Goal: Transaction & Acquisition: Purchase product/service

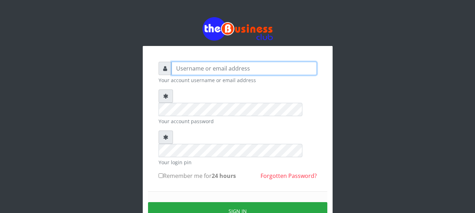
type input "Nacybaby"
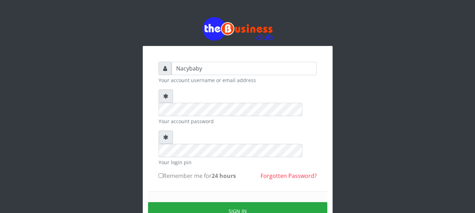
click at [162, 174] on input "Remember me for 24 hours" at bounding box center [160, 176] width 5 height 5
checkbox input "true"
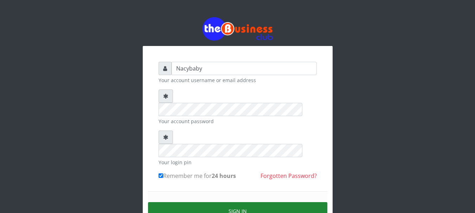
click at [233, 202] on button "Sign in" at bounding box center [237, 211] width 179 height 18
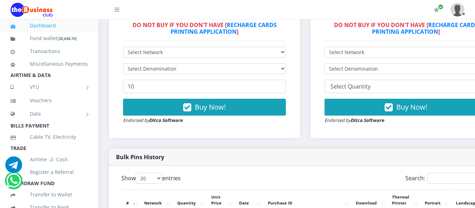
scroll to position [236, 0]
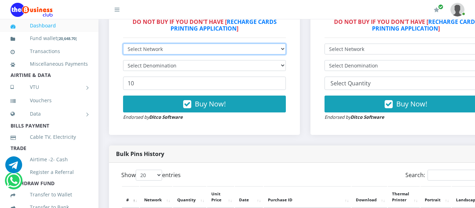
click at [286, 50] on select "Select Network MTN Globacom 9Mobile Airtel" at bounding box center [204, 49] width 163 height 11
select select "MTN"
click at [123, 45] on select "Select Network MTN Globacom 9Mobile Airtel" at bounding box center [204, 49] width 163 height 11
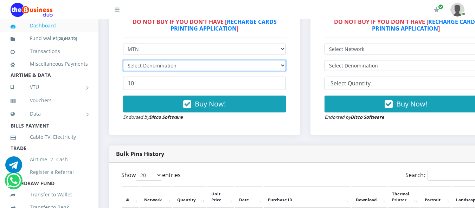
click at [286, 67] on select "Select Denomination" at bounding box center [204, 65] width 163 height 11
click at [123, 61] on select "Select Denomination MTN NGN100 - ₦96.94 MTN NGN200 - ₦193.88 MTN NGN400 - ₦387.…" at bounding box center [204, 65] width 163 height 11
click at [286, 67] on select "Select Denomination MTN NGN100 - ₦96.94 MTN NGN200 - ₦193.88 MTN NGN400 - ₦387.…" at bounding box center [204, 65] width 163 height 11
select select "193.88-200"
click at [123, 61] on select "Select Denomination MTN NGN100 - ₦96.94 MTN NGN200 - ₦193.88 MTN NGN400 - ₦387.…" at bounding box center [204, 65] width 163 height 11
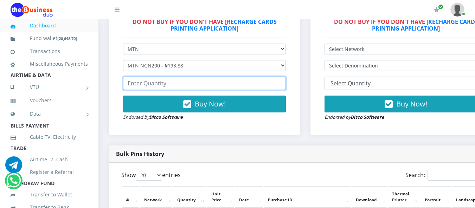
click at [126, 85] on input "number" at bounding box center [204, 83] width 163 height 13
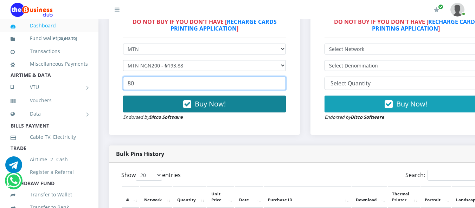
type input "80"
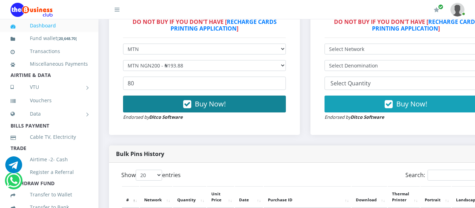
click at [210, 105] on span "Buy Now!" at bounding box center [210, 103] width 31 height 9
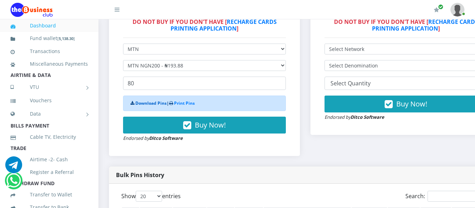
click at [158, 105] on link "Download Pins" at bounding box center [150, 103] width 31 height 6
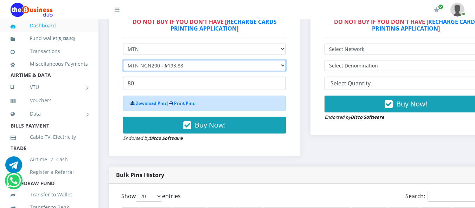
click at [286, 66] on select "Select Denomination MTN NGN100 - ₦96.94 MTN NGN200 - ₦193.88 MTN NGN400 - ₦387.…" at bounding box center [204, 65] width 163 height 11
select select "96.94-100"
click at [123, 61] on select "Select Denomination MTN NGN100 - ₦96.94 MTN NGN200 - ₦193.88 MTN NGN400 - ₦387.…" at bounding box center [204, 65] width 163 height 11
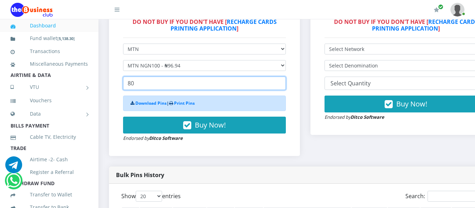
click at [134, 85] on input "80" at bounding box center [204, 83] width 163 height 13
type input "8"
type input "40"
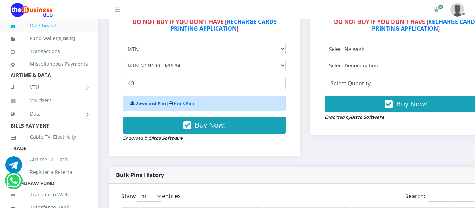
click at [152, 106] on link "Download Pins" at bounding box center [150, 103] width 31 height 6
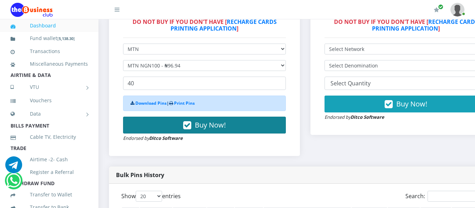
click at [199, 126] on span "Buy Now!" at bounding box center [210, 124] width 31 height 9
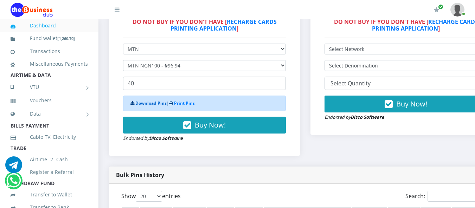
click at [155, 105] on link "Download Pins" at bounding box center [150, 103] width 31 height 6
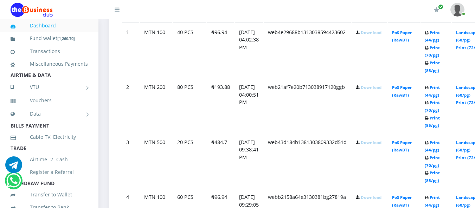
scroll to position [430, 0]
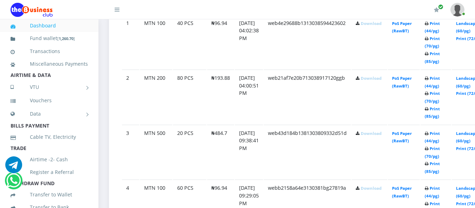
click at [377, 26] on link "Download" at bounding box center [370, 23] width 21 height 5
click at [378, 81] on link "Download" at bounding box center [370, 78] width 21 height 5
